Goal: Information Seeking & Learning: Understand process/instructions

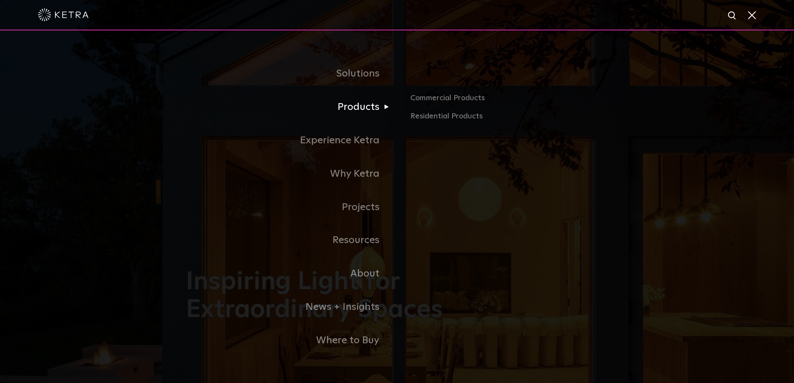
click at [366, 109] on link "Products" at bounding box center [291, 106] width 211 height 33
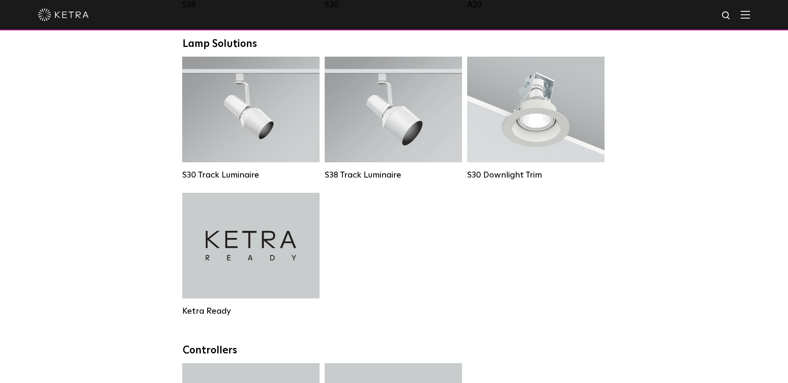
scroll to position [676, 0]
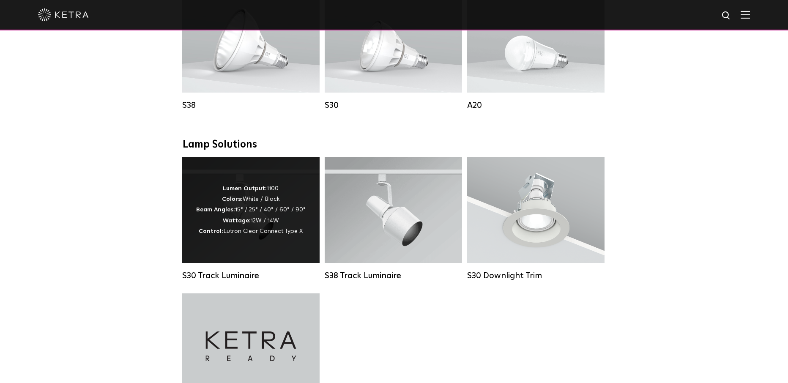
click at [251, 246] on div "Lumen Output: 1100 Colors: White / Black Beam Angles: 15° / 25° / 40° / 60° / 9…" at bounding box center [250, 210] width 137 height 106
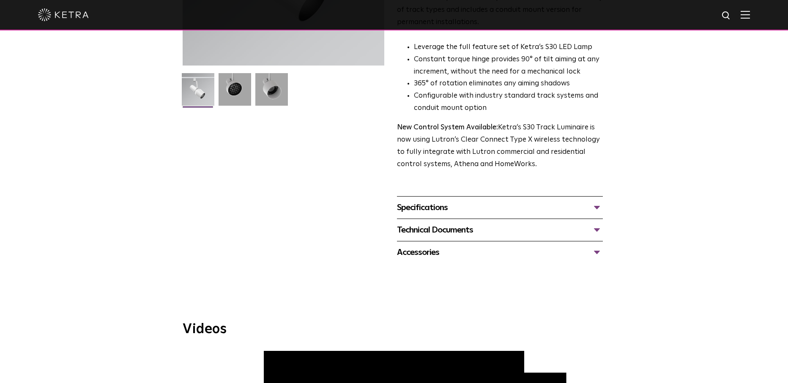
scroll to position [225, 0]
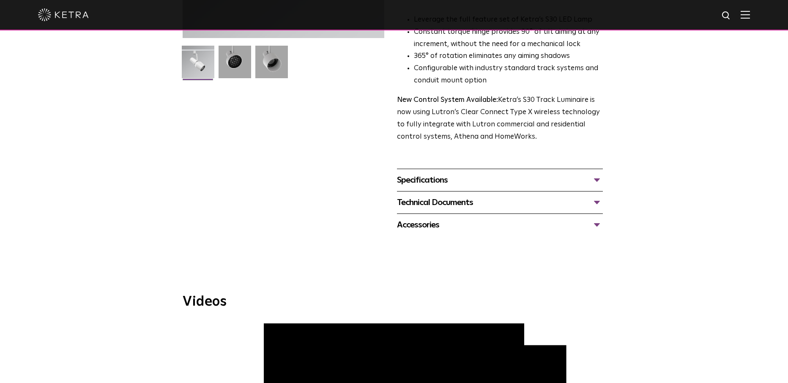
click at [598, 173] on div "Specifications" at bounding box center [500, 180] width 206 height 14
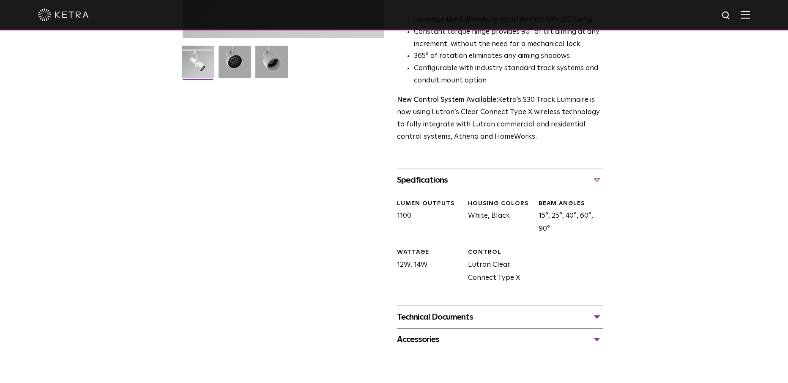
click at [598, 310] on div "Technical Documents" at bounding box center [500, 317] width 206 height 14
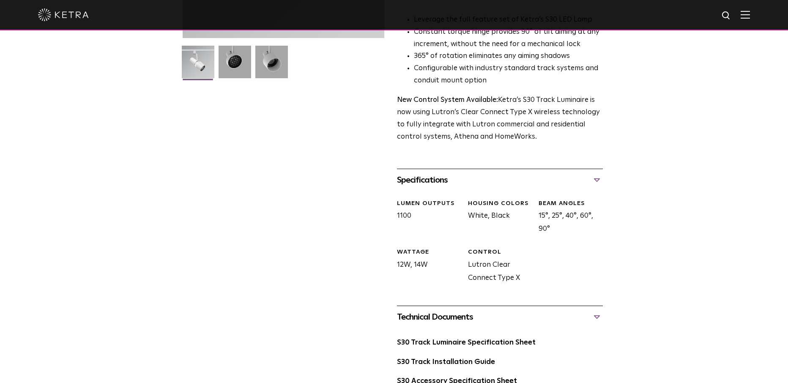
scroll to position [338, 0]
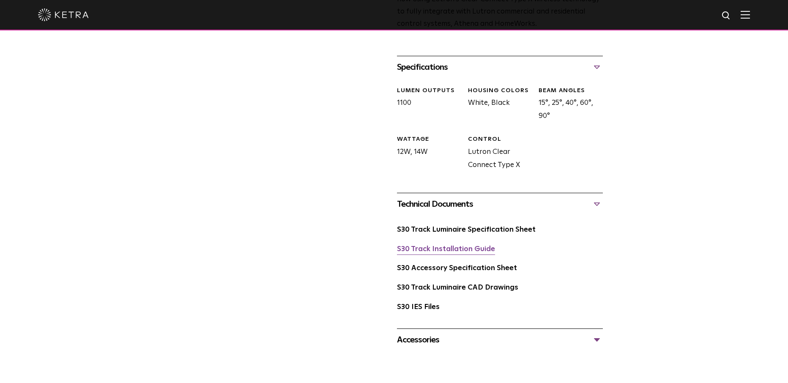
click at [477, 245] on link "S30 Track Installation Guide" at bounding box center [446, 248] width 98 height 7
